Goal: Entertainment & Leisure: Consume media (video, audio)

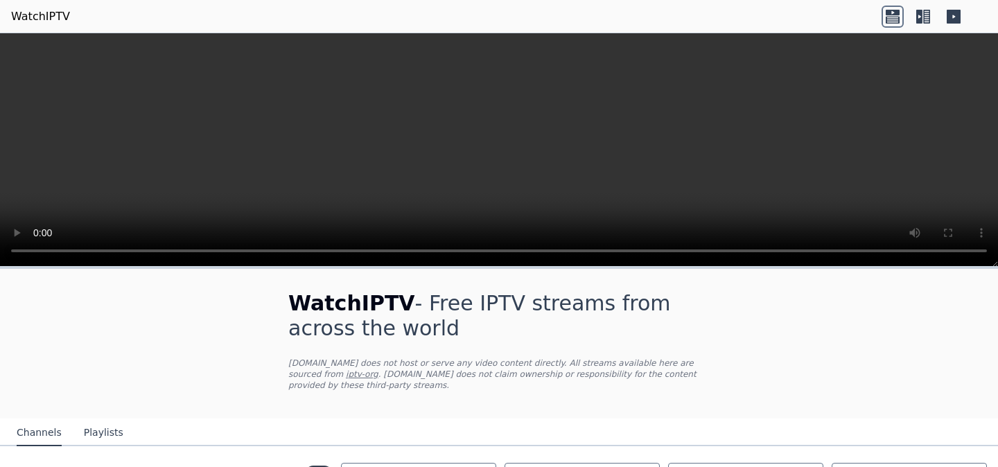
click at [105, 438] on button "Playlists" at bounding box center [103, 433] width 39 height 26
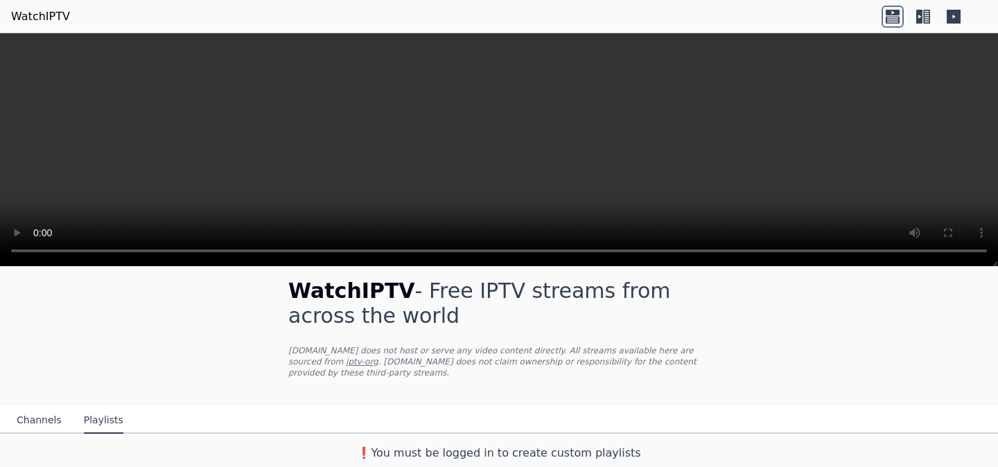
click at [35, 418] on button "Channels" at bounding box center [39, 420] width 45 height 26
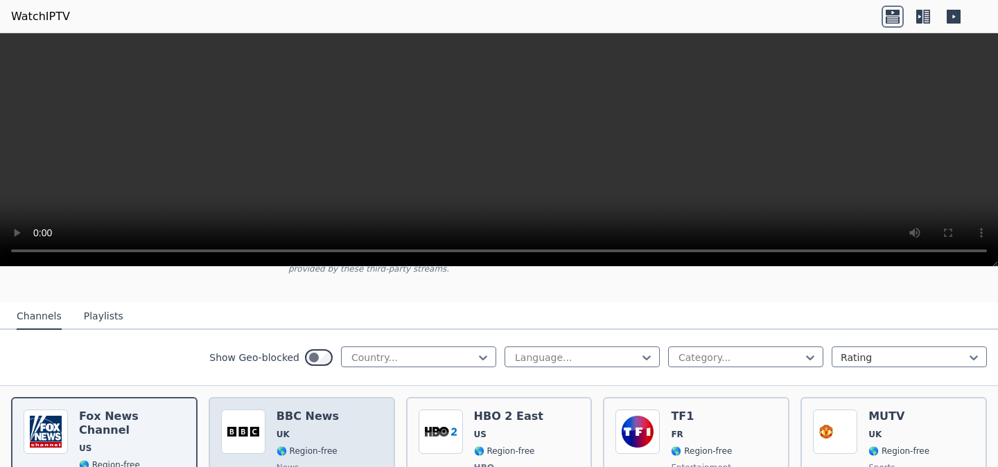
scroll to position [121, 0]
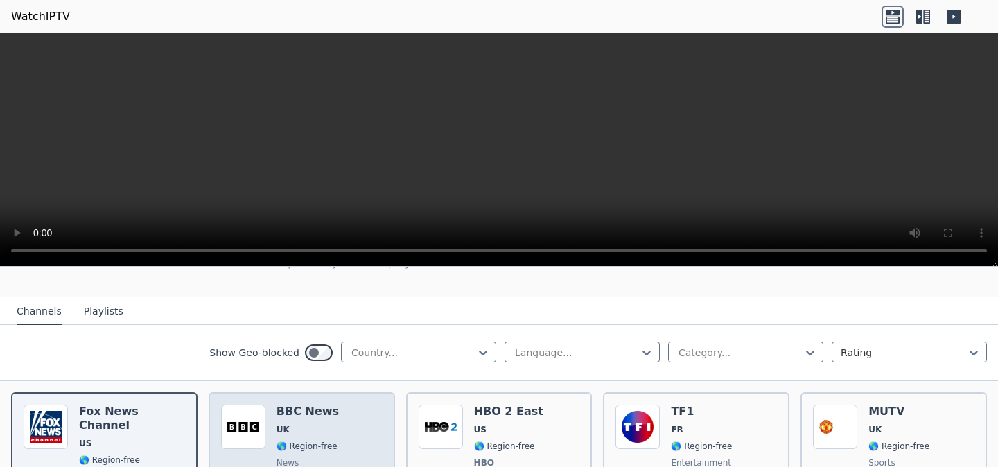
click at [277, 406] on h6 "BBC News" at bounding box center [307, 412] width 62 height 14
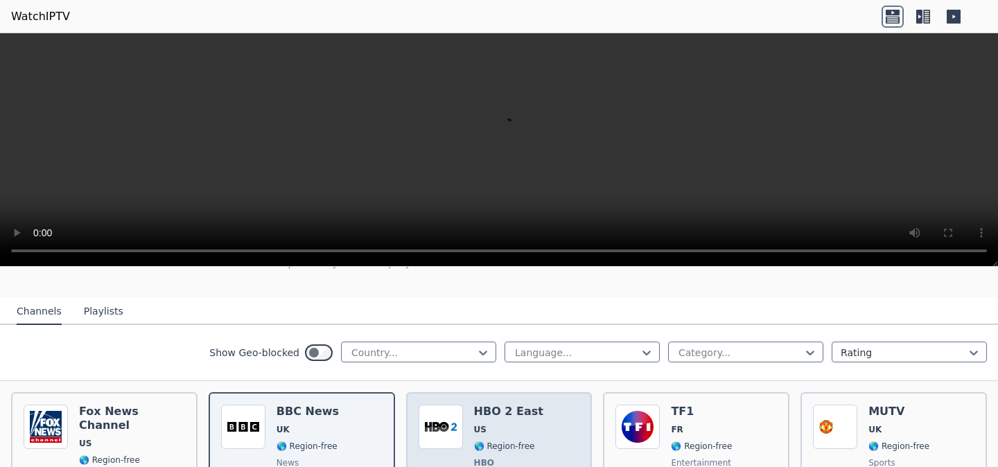
scroll to position [139, 0]
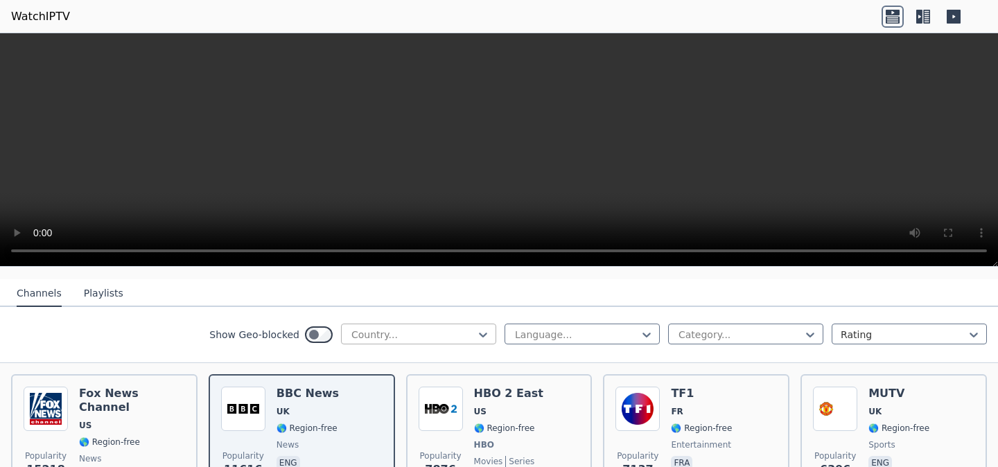
click at [418, 336] on div at bounding box center [413, 335] width 126 height 14
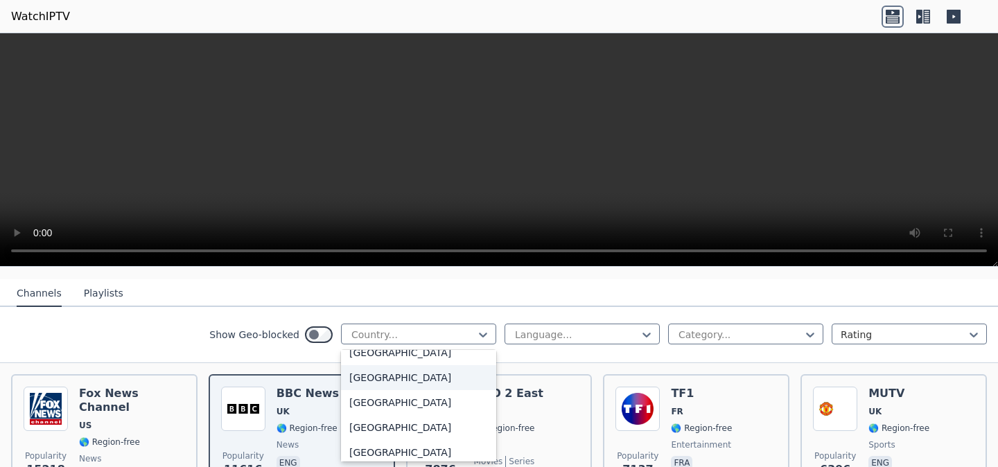
scroll to position [1553, 0]
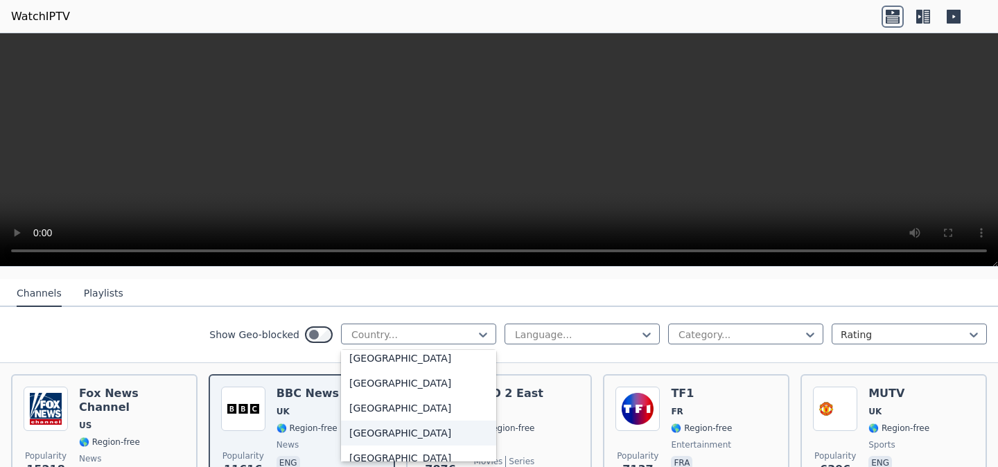
click at [404, 444] on div "[GEOGRAPHIC_DATA]" at bounding box center [418, 433] width 155 height 25
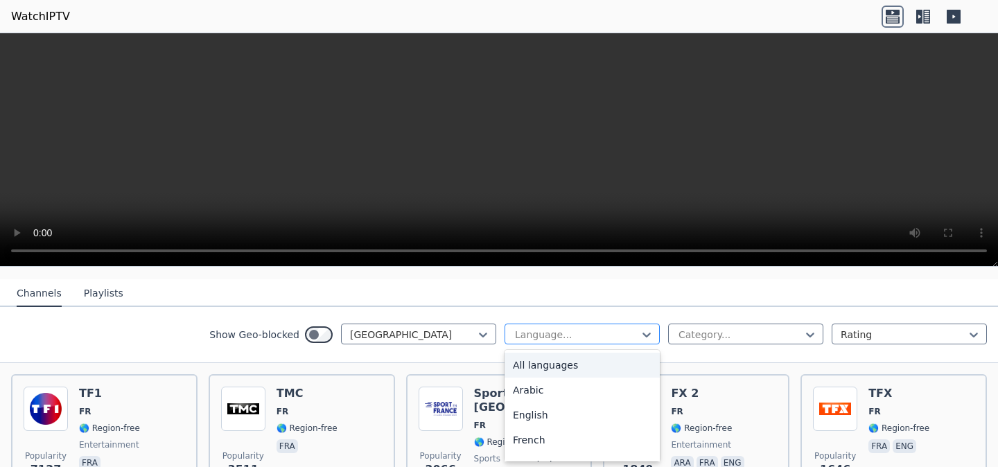
click at [556, 337] on div at bounding box center [576, 335] width 126 height 14
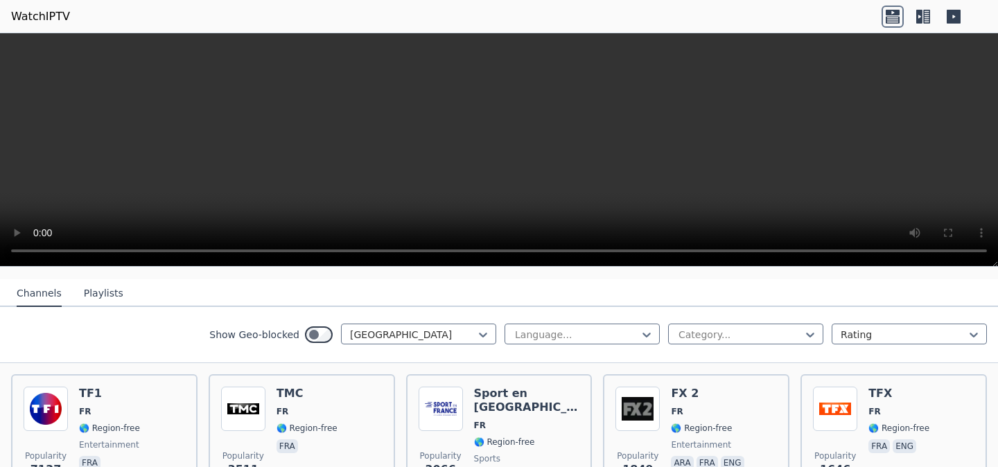
click at [184, 344] on div "Show Geo-blocked France Language... Category... Rating" at bounding box center [499, 335] width 998 height 56
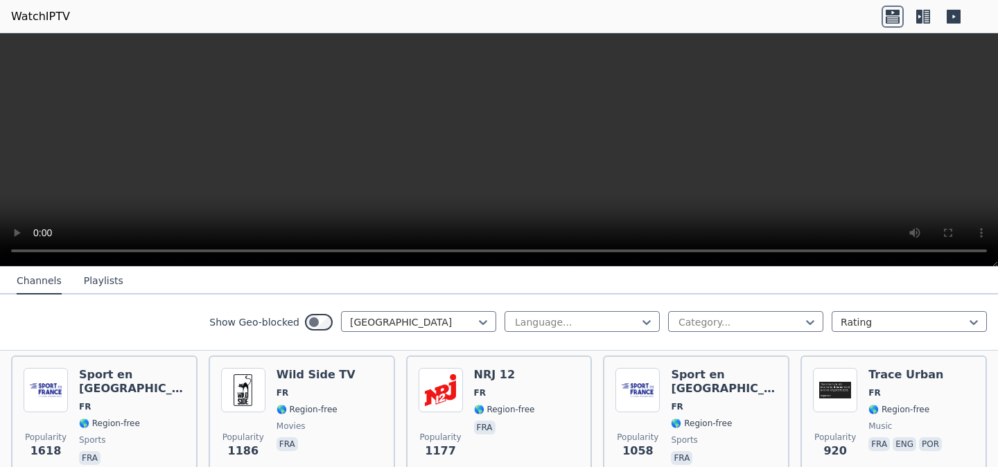
scroll to position [397, 0]
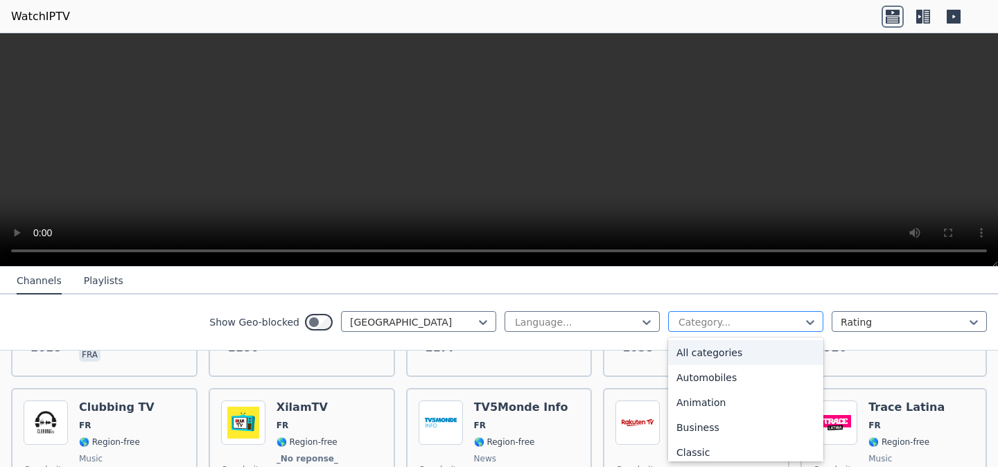
click at [719, 324] on div at bounding box center [740, 322] width 126 height 14
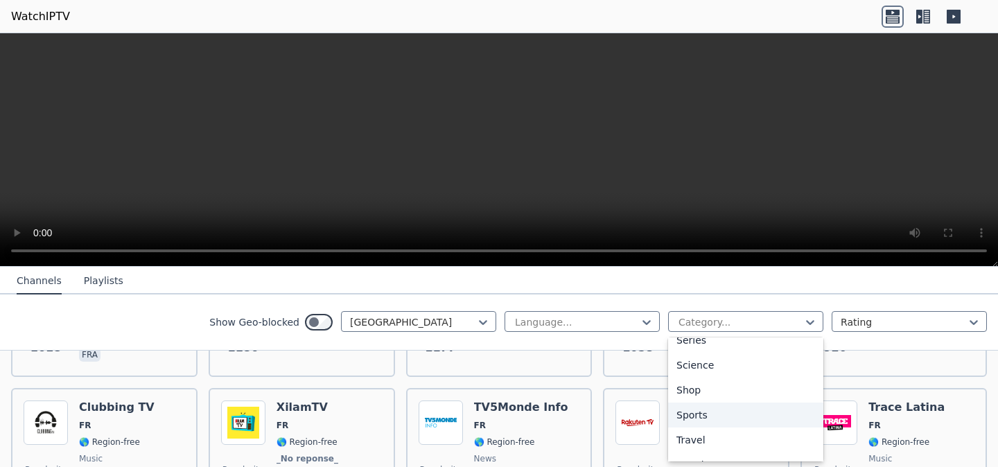
click at [705, 416] on div "Sports" at bounding box center [745, 415] width 155 height 25
